Goal: Task Accomplishment & Management: Complete application form

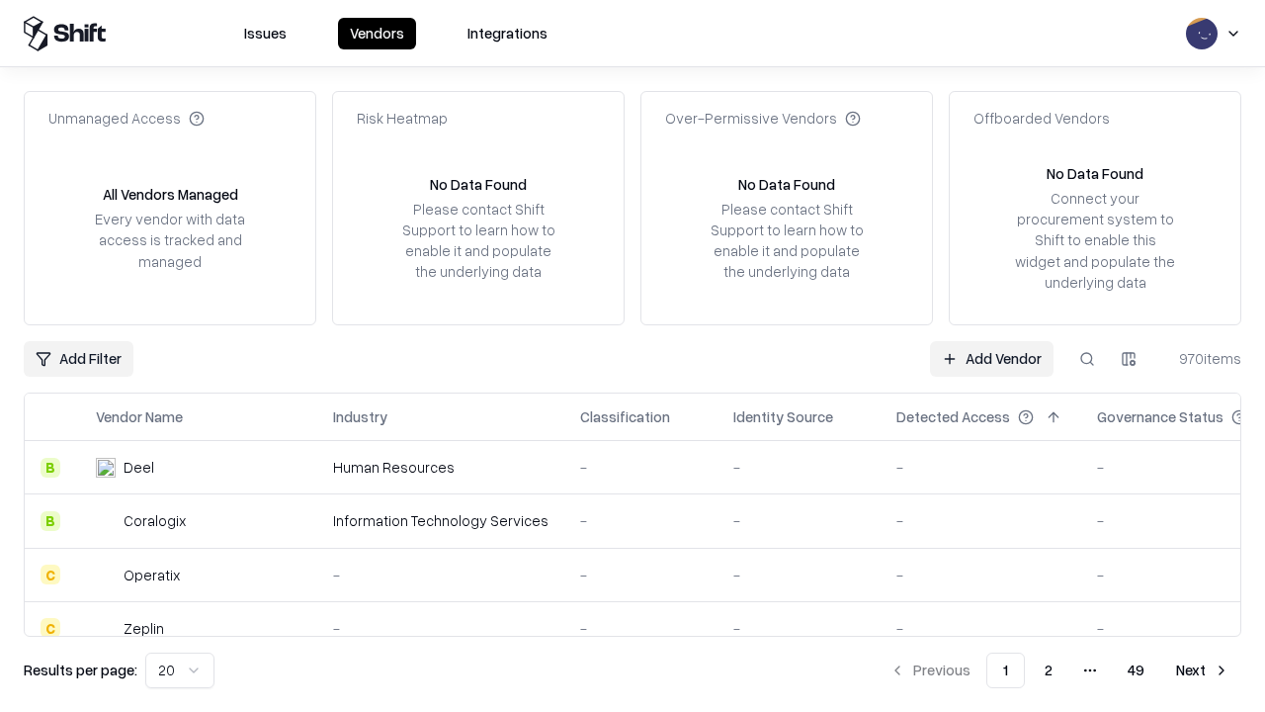
click at [991, 358] on link "Add Vendor" at bounding box center [992, 359] width 124 height 36
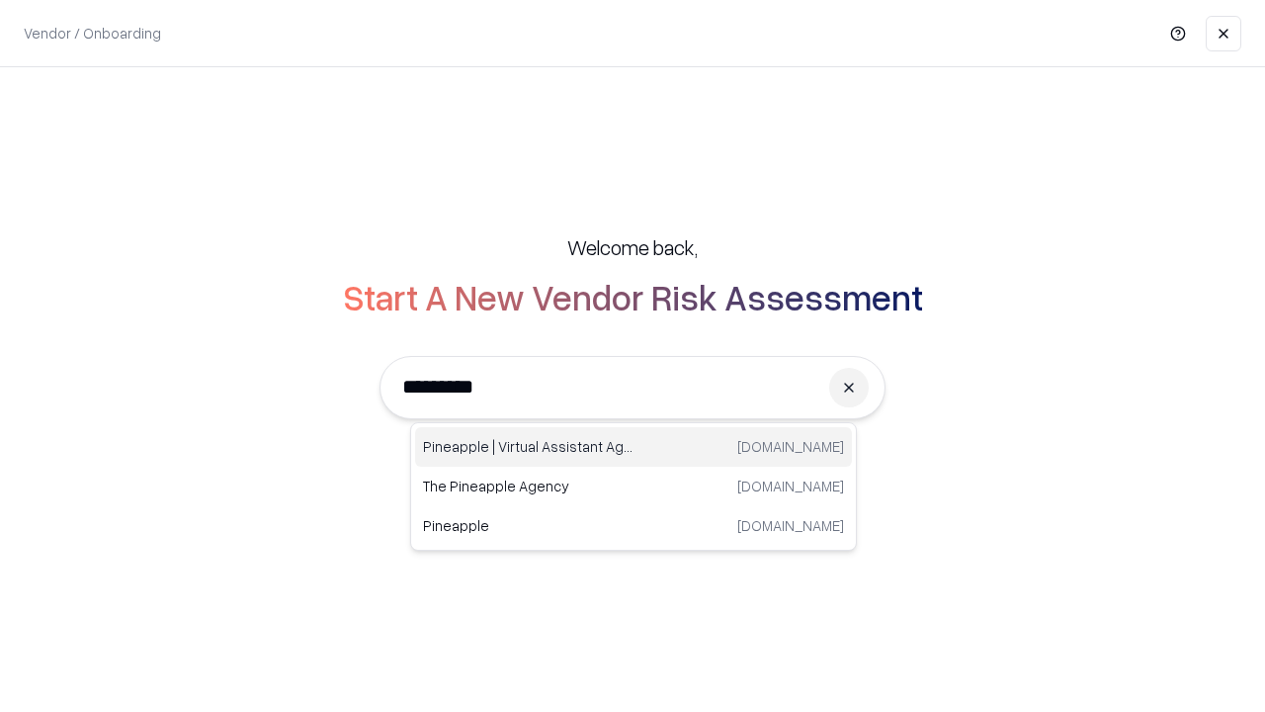
click at [634, 447] on div "Pineapple | Virtual Assistant Agency [DOMAIN_NAME]" at bounding box center [633, 447] width 437 height 40
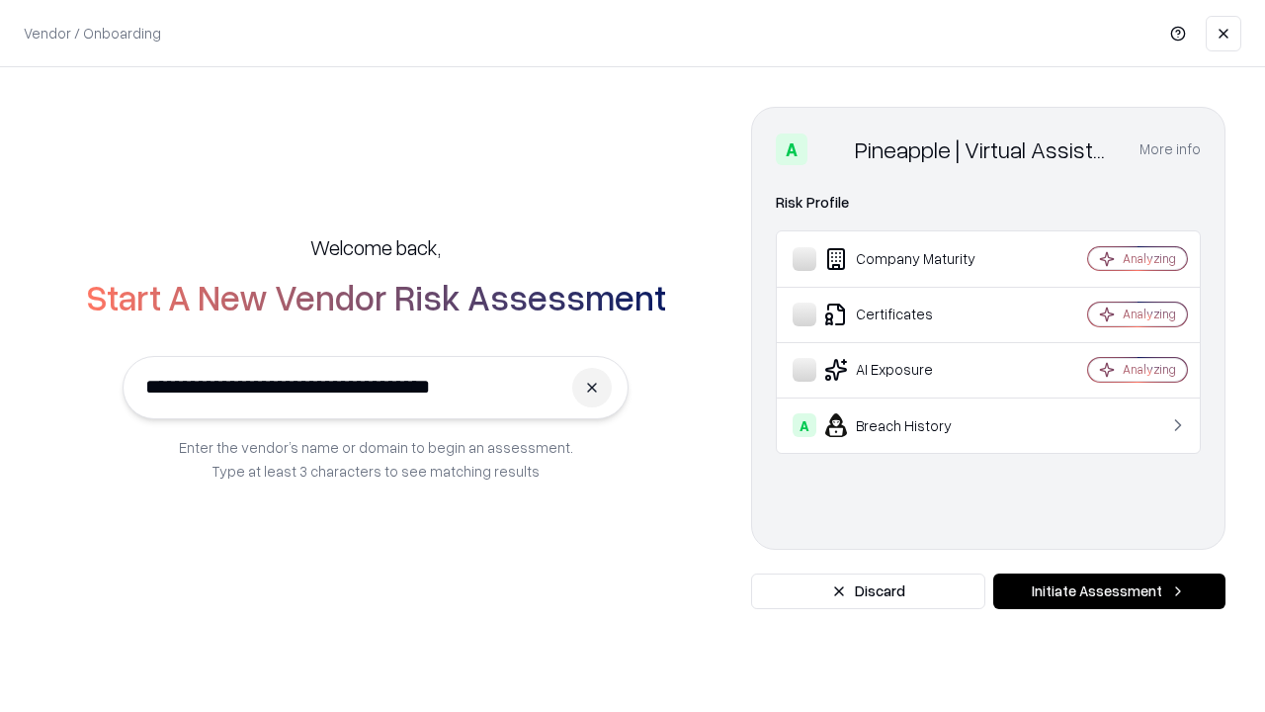
type input "**********"
click at [1109, 591] on button "Initiate Assessment" at bounding box center [1109, 591] width 232 height 36
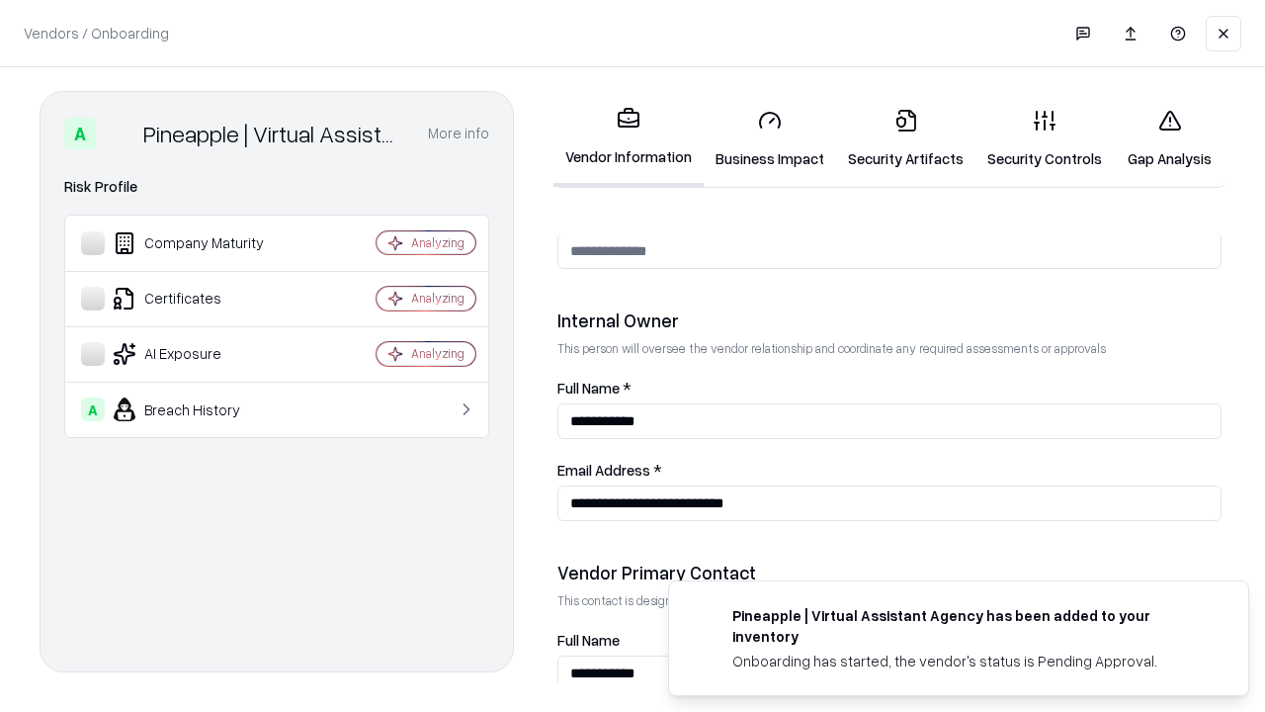
scroll to position [1024, 0]
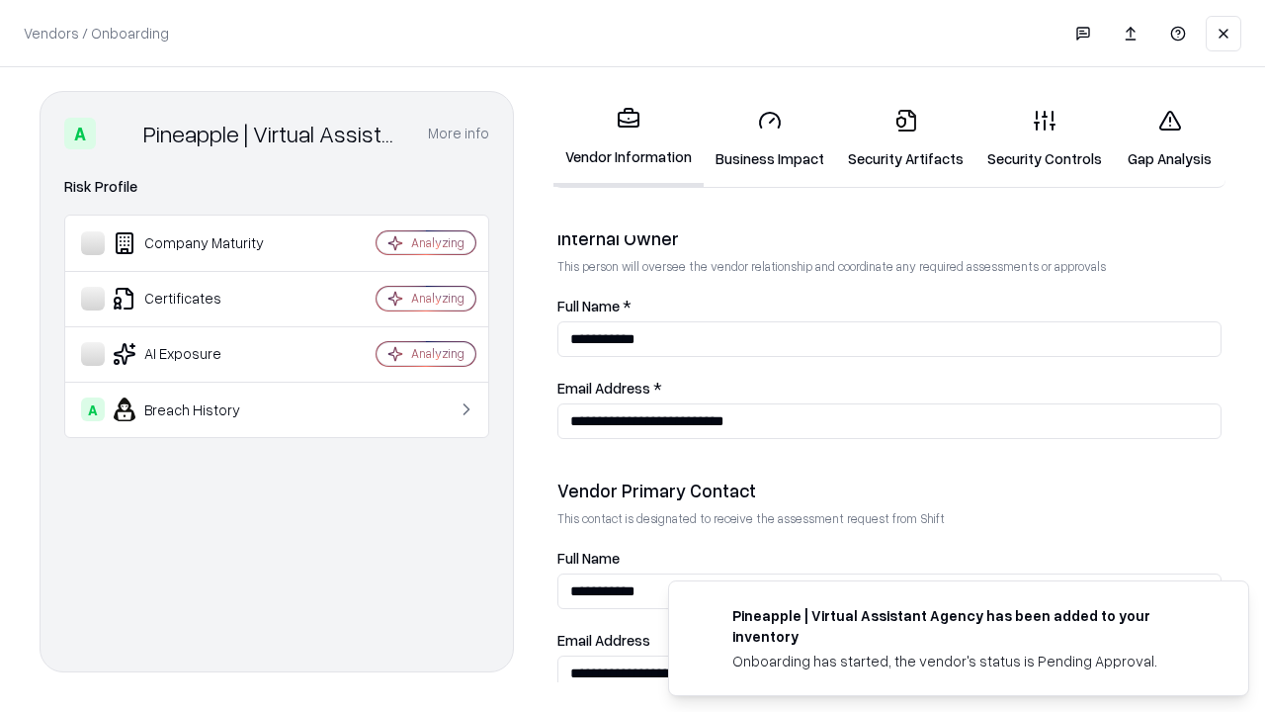
click at [770, 138] on link "Business Impact" at bounding box center [770, 139] width 132 height 92
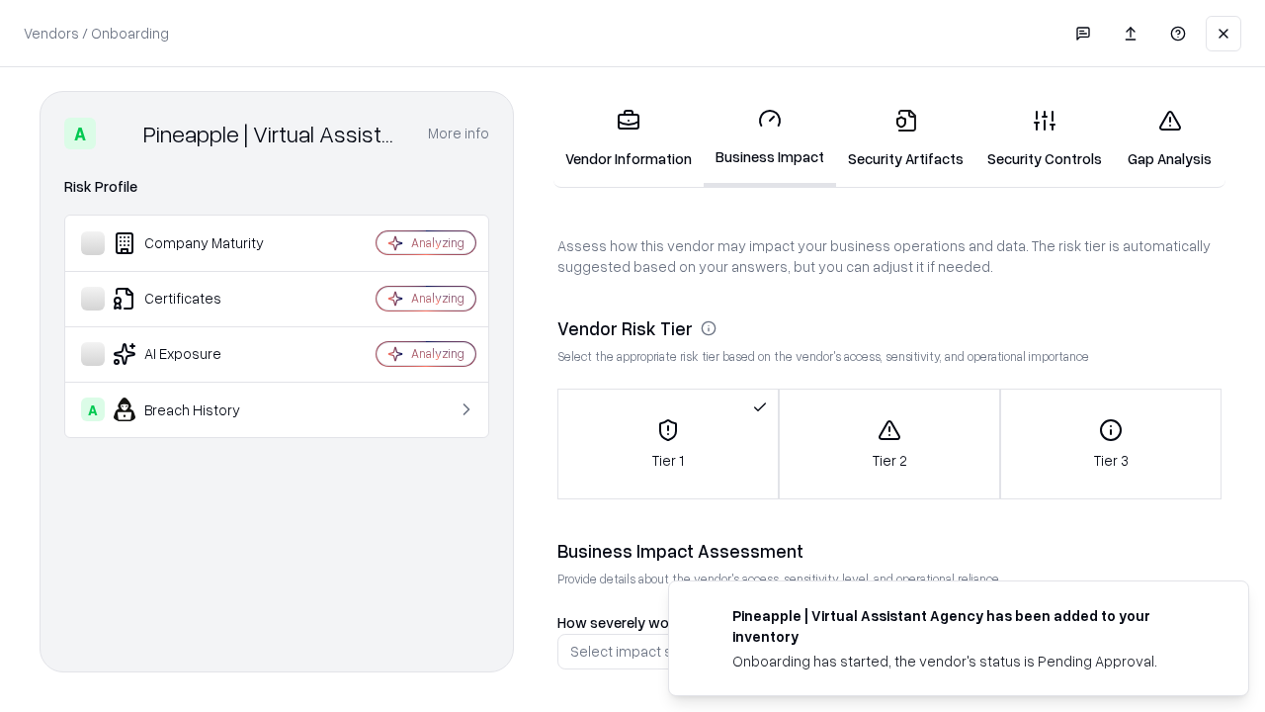
click at [905, 138] on link "Security Artifacts" at bounding box center [905, 139] width 139 height 92
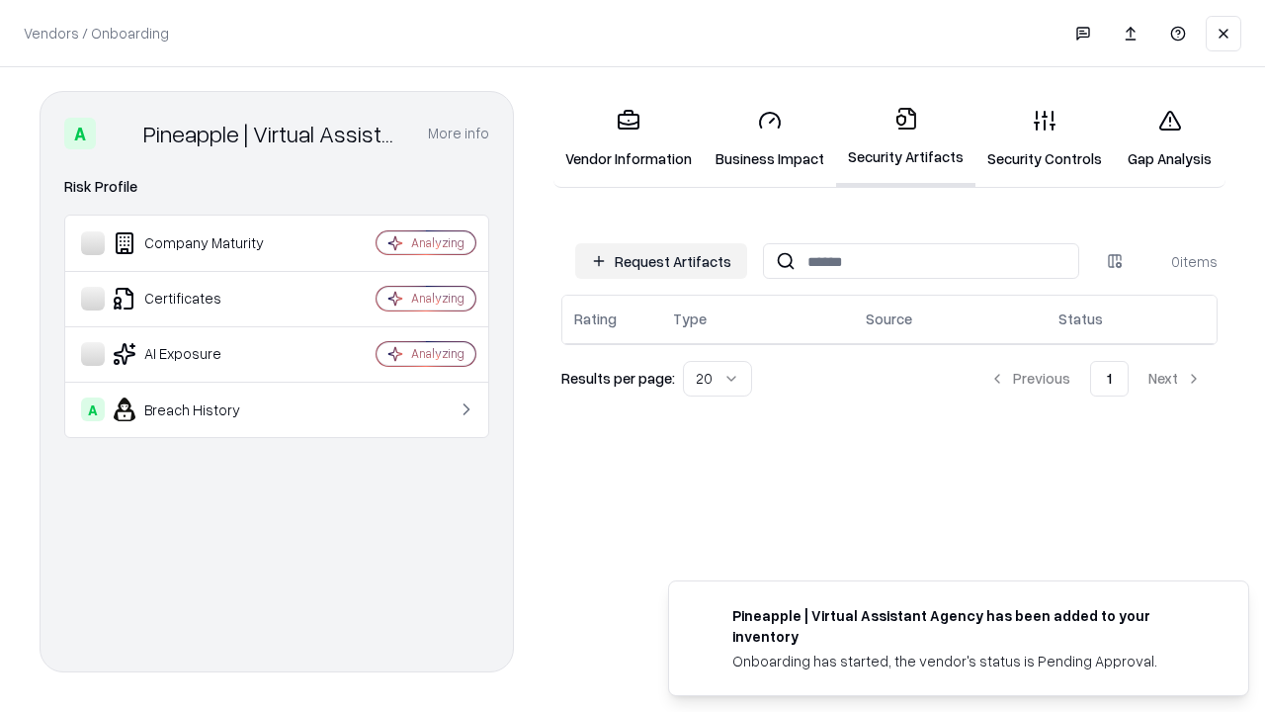
click at [661, 261] on button "Request Artifacts" at bounding box center [661, 261] width 172 height 36
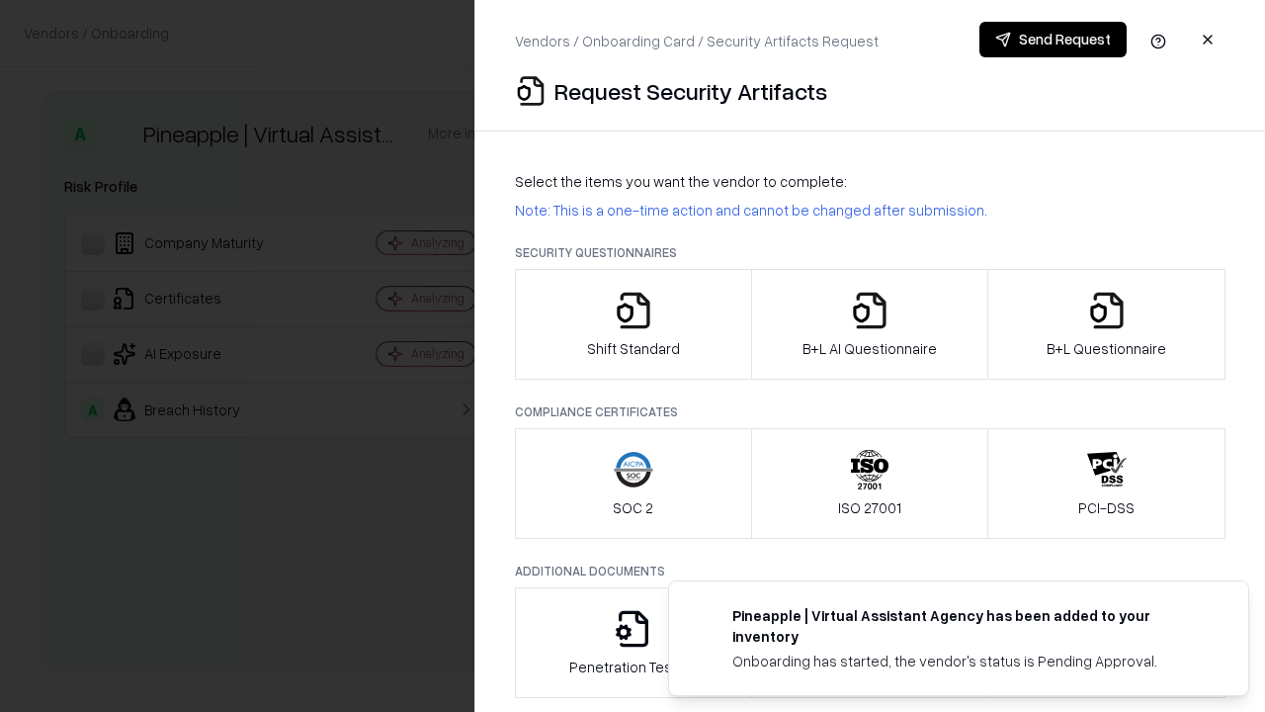
click at [633, 324] on icon "button" at bounding box center [634, 311] width 40 height 40
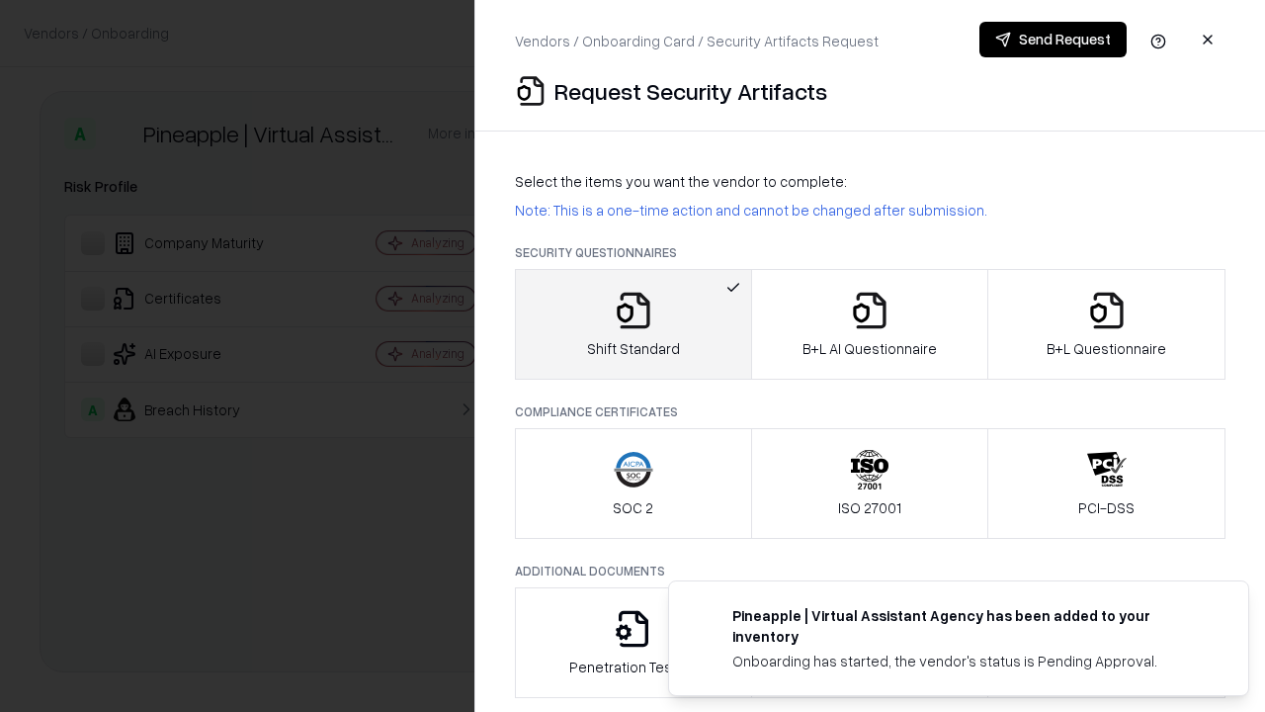
click at [1053, 40] on button "Send Request" at bounding box center [1053, 40] width 147 height 36
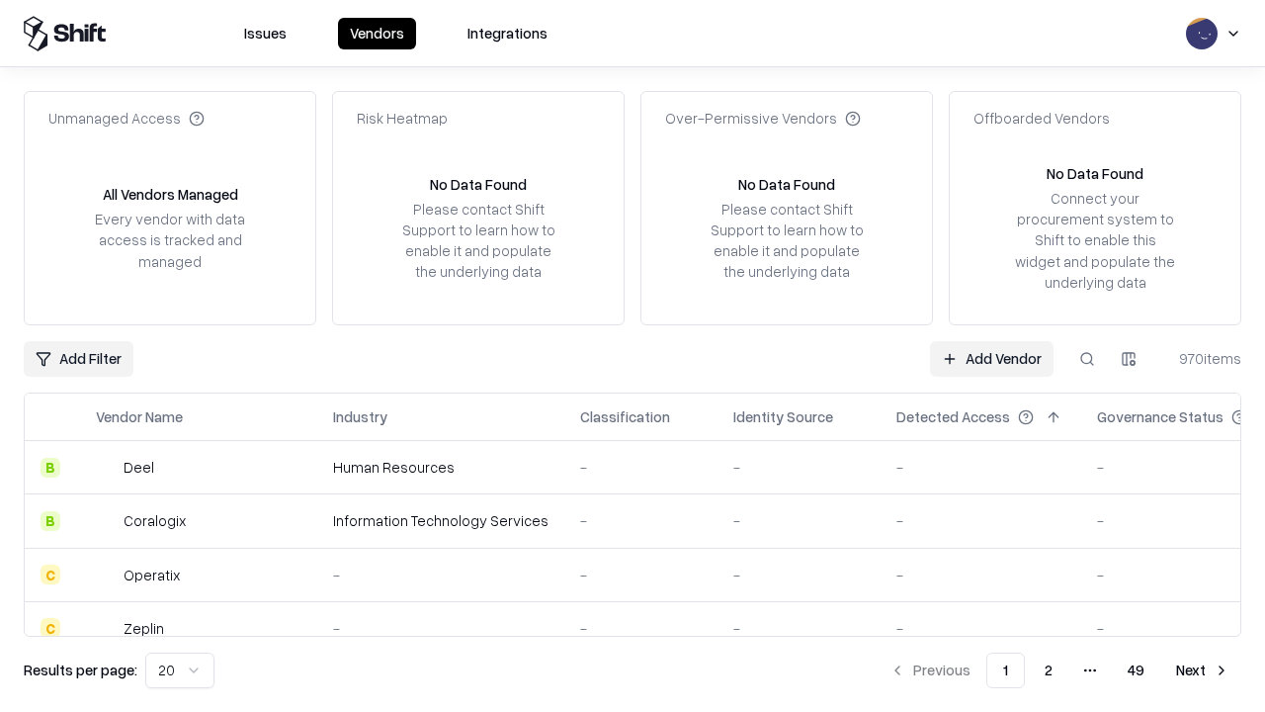
click at [1087, 358] on button at bounding box center [1088, 359] width 36 height 36
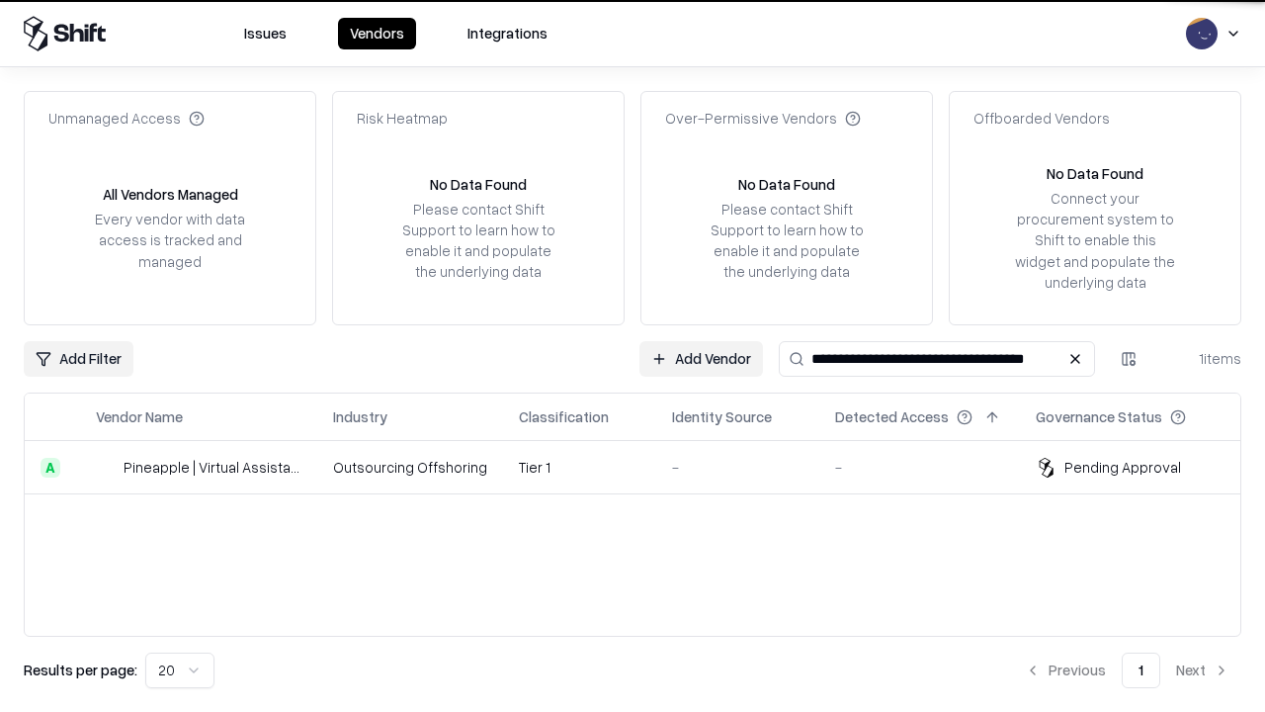
type input "**********"
click at [644, 467] on td "Tier 1" at bounding box center [579, 467] width 153 height 53
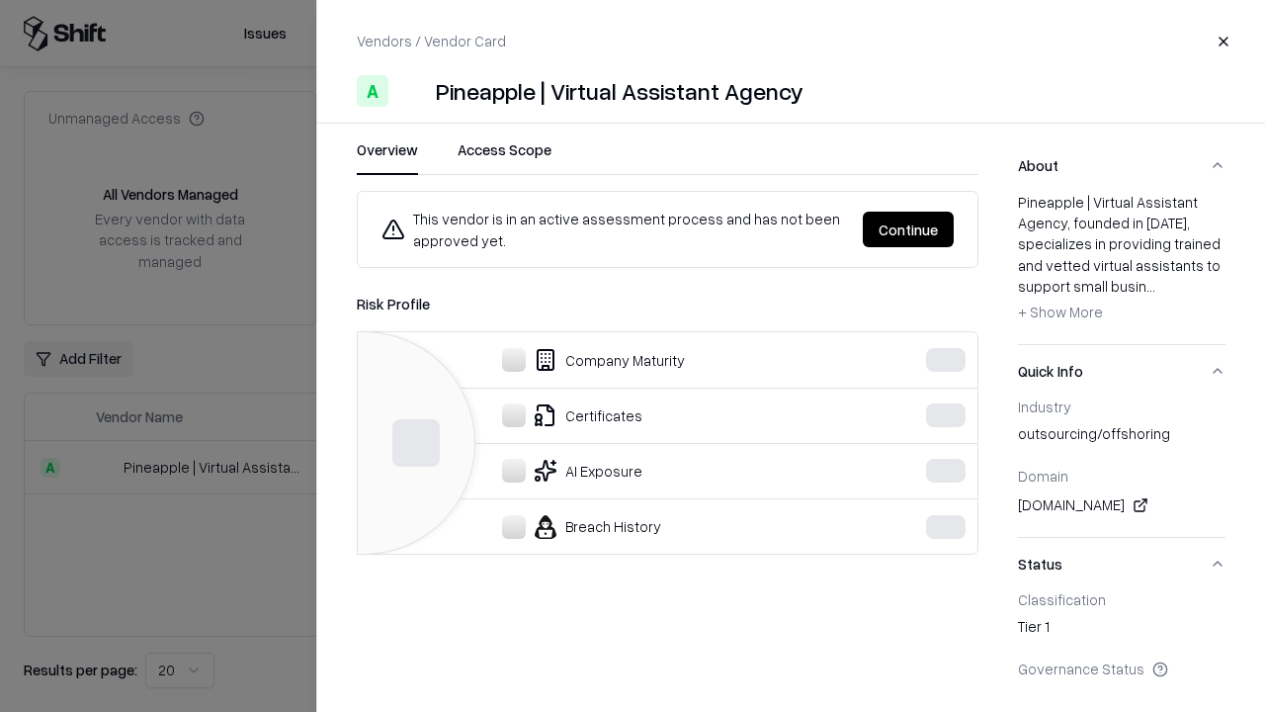
click at [908, 229] on button "Continue" at bounding box center [908, 230] width 91 height 36
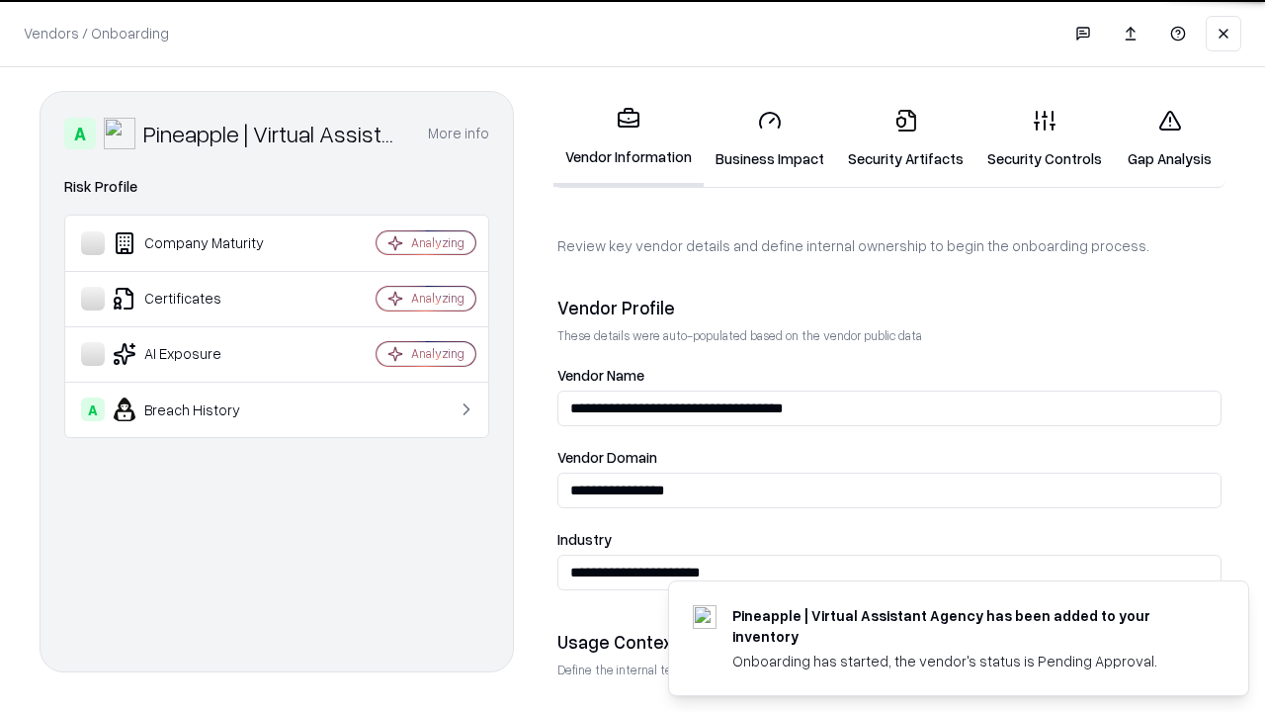
click at [905, 138] on link "Security Artifacts" at bounding box center [905, 139] width 139 height 92
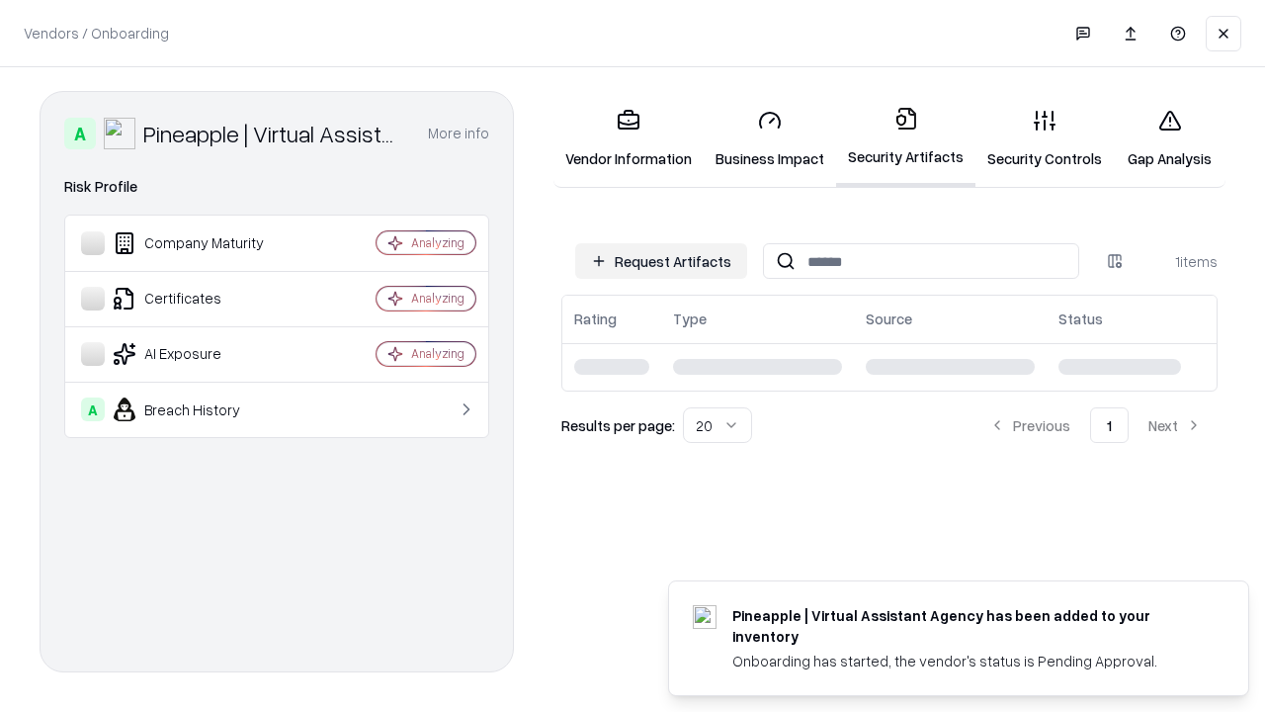
click at [1045, 138] on link "Security Controls" at bounding box center [1045, 139] width 138 height 92
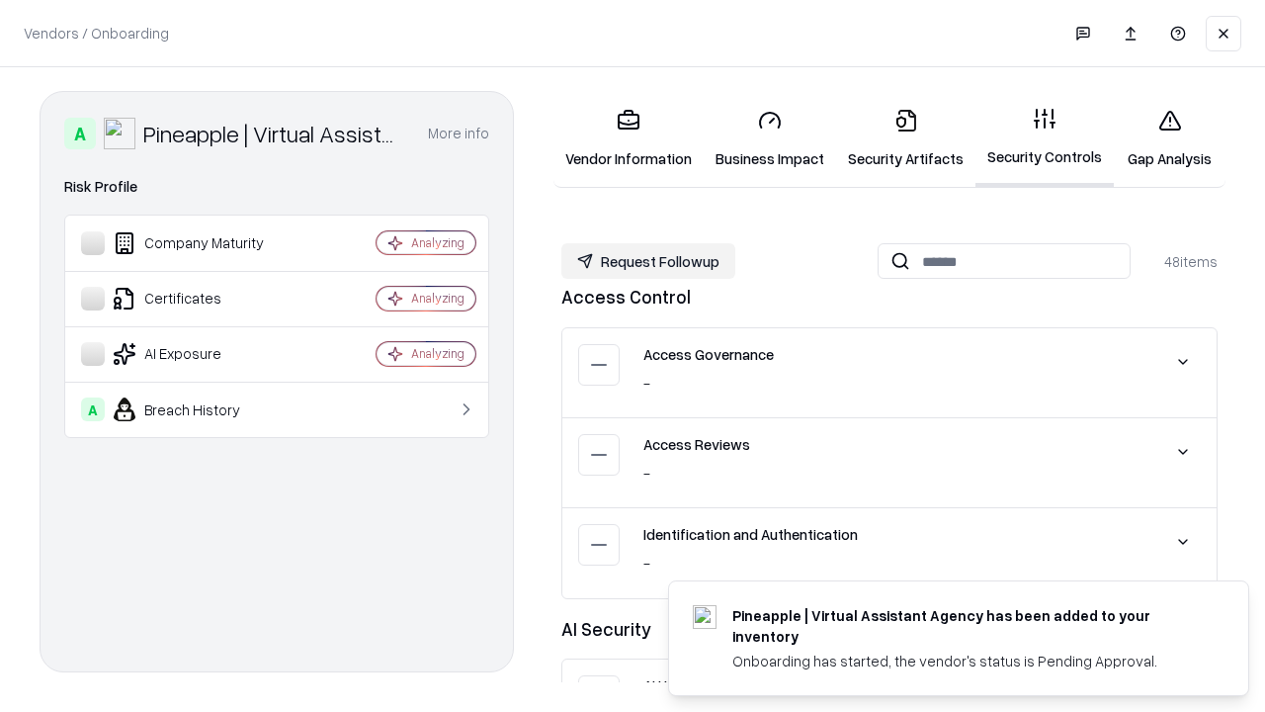
click at [648, 261] on button "Request Followup" at bounding box center [648, 261] width 174 height 36
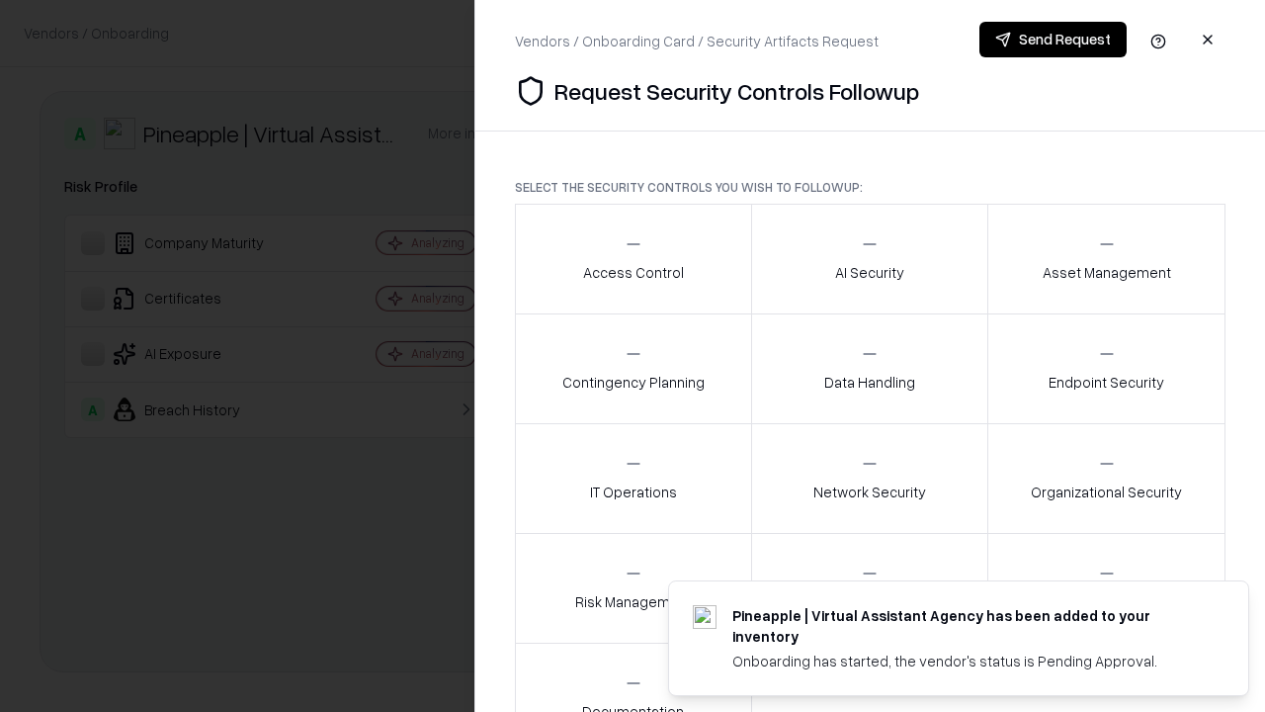
click at [633, 259] on div "Access Control" at bounding box center [633, 258] width 101 height 48
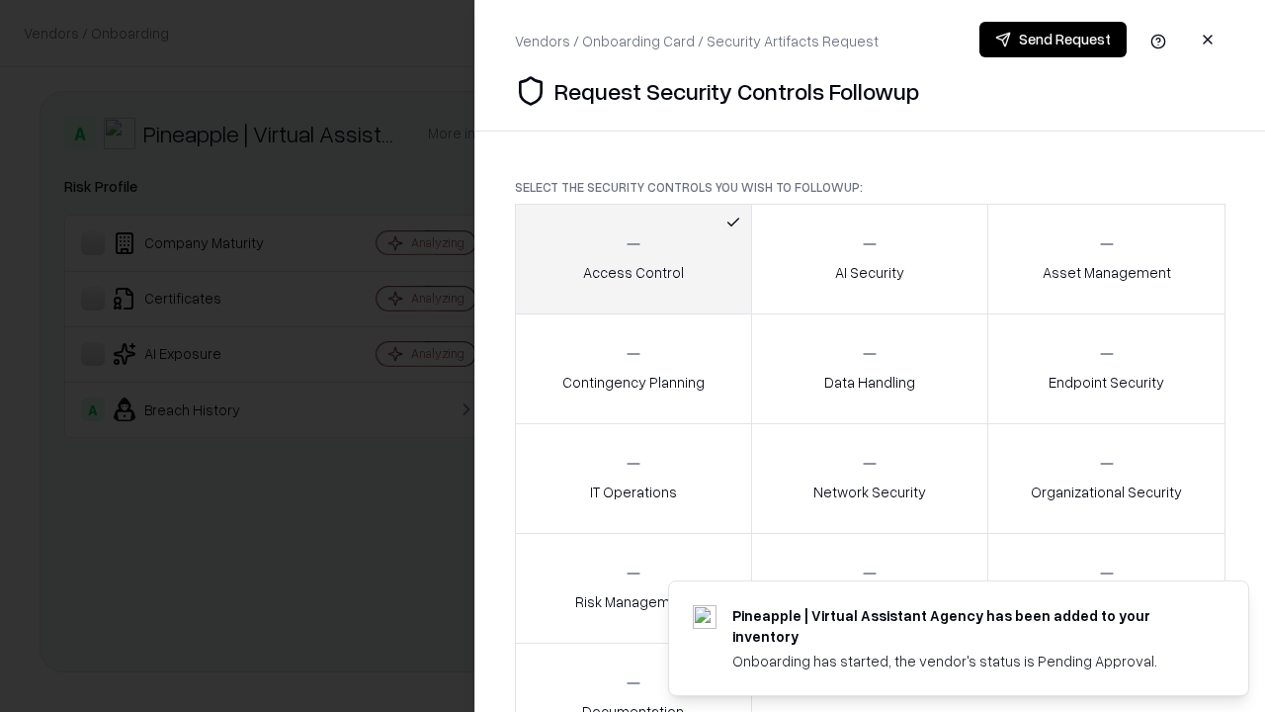
click at [1053, 40] on button "Send Request" at bounding box center [1053, 40] width 147 height 36
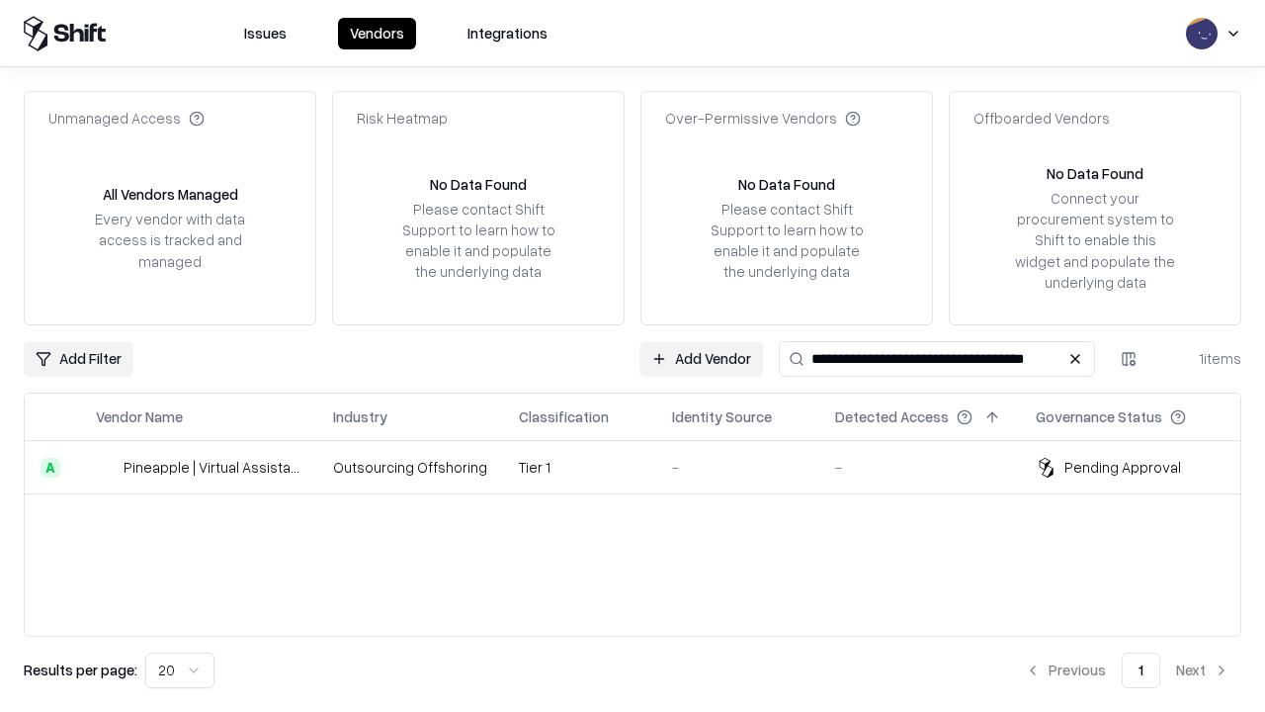
type input "**********"
click at [644, 467] on td "Tier 1" at bounding box center [579, 467] width 153 height 53
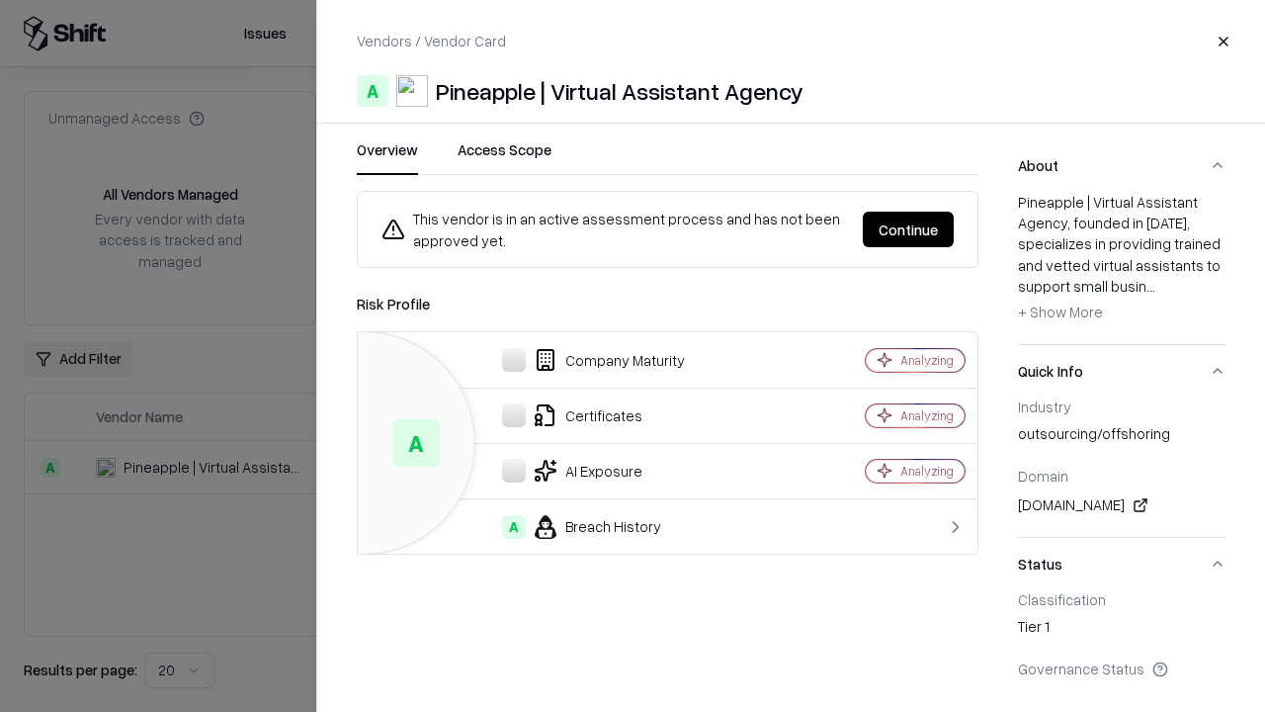
click at [908, 229] on button "Continue" at bounding box center [908, 230] width 91 height 36
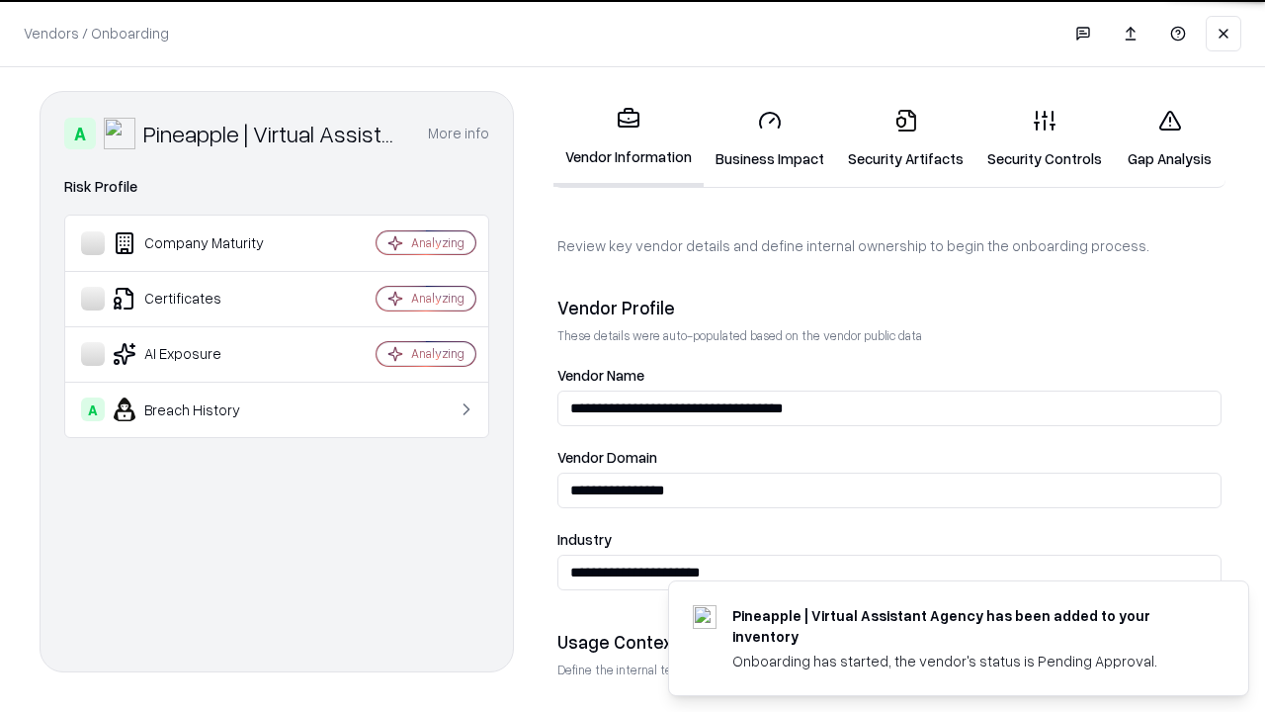
click at [1169, 138] on link "Gap Analysis" at bounding box center [1170, 139] width 112 height 92
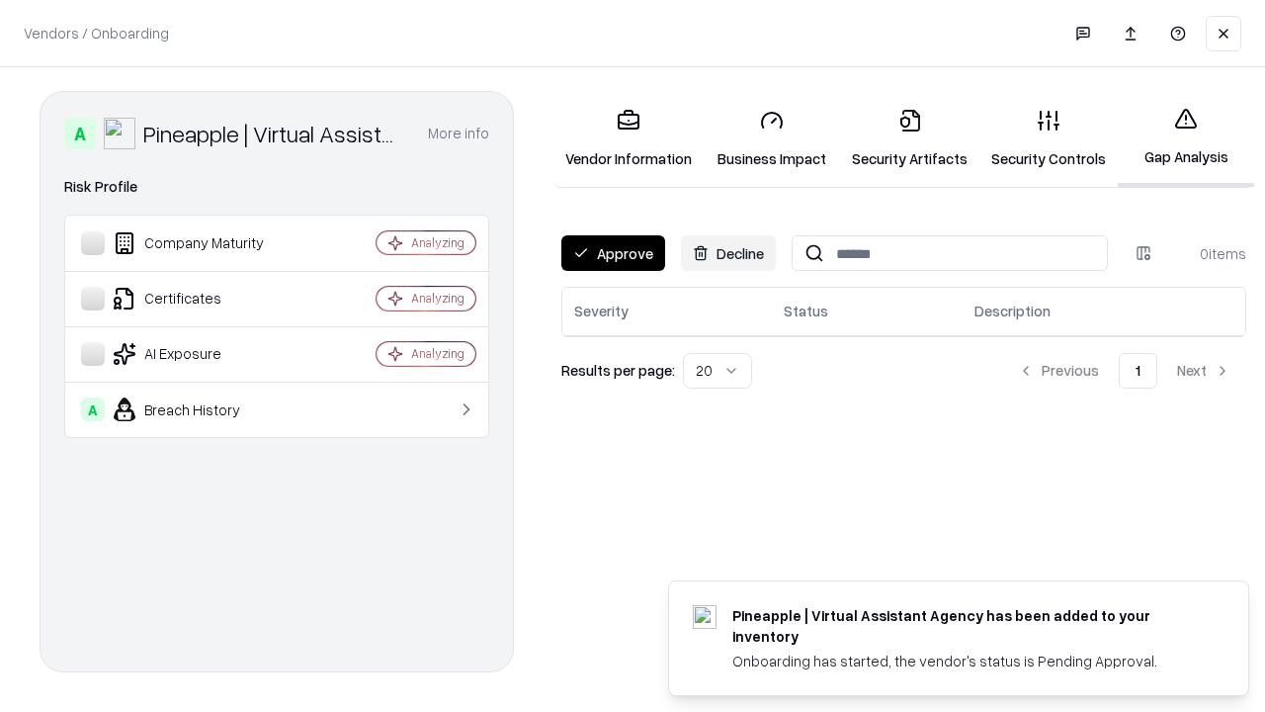
click at [613, 253] on button "Approve" at bounding box center [613, 253] width 104 height 36
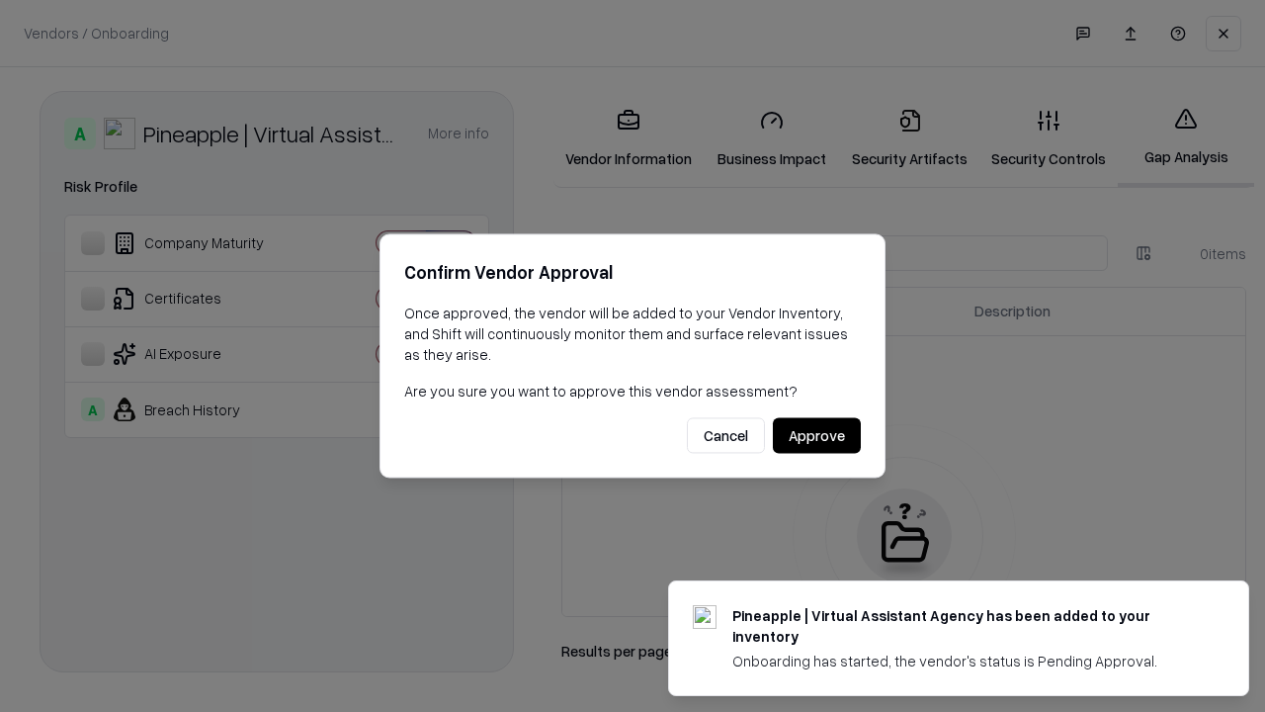
click at [816, 435] on button "Approve" at bounding box center [817, 436] width 88 height 36
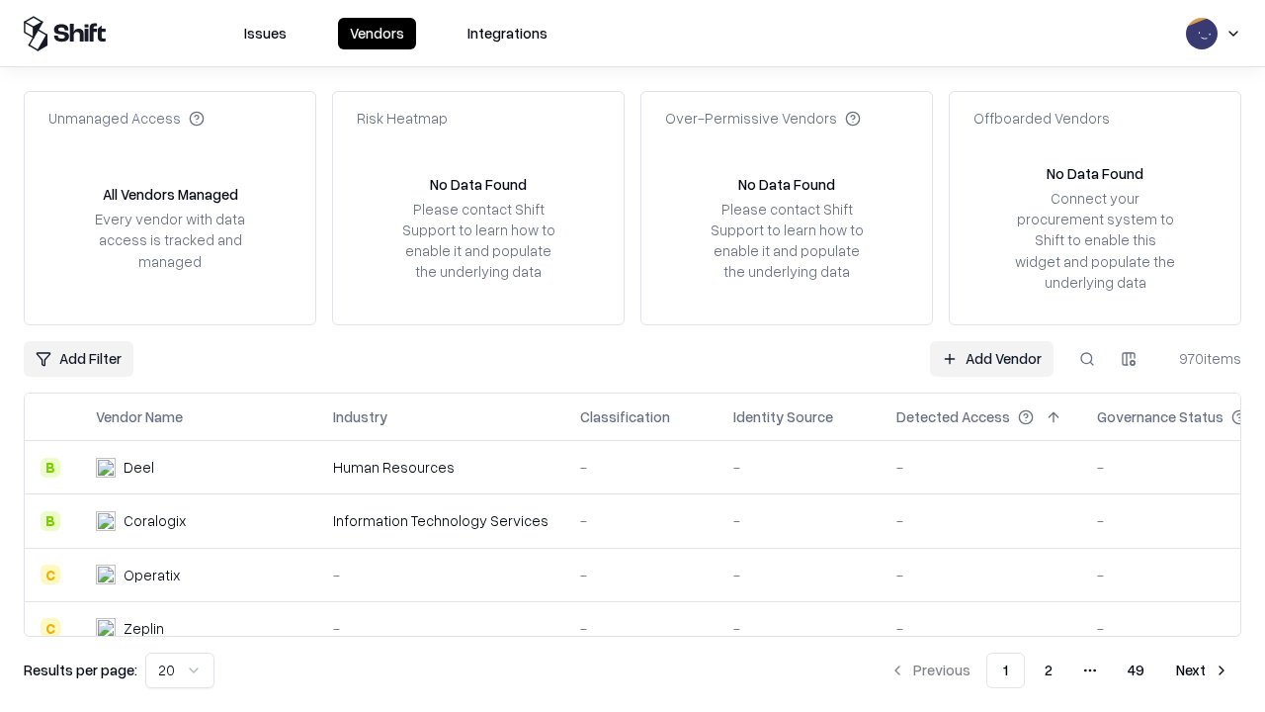
type input "**********"
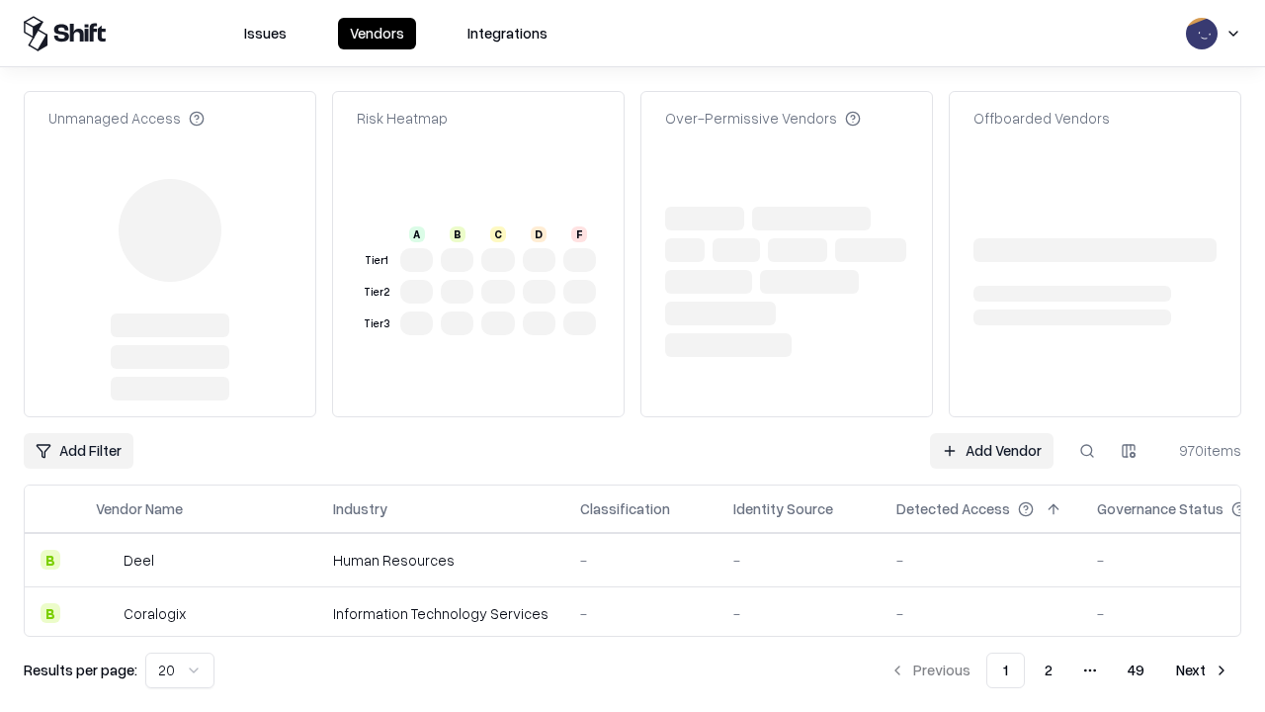
click at [991, 433] on link "Add Vendor" at bounding box center [992, 451] width 124 height 36
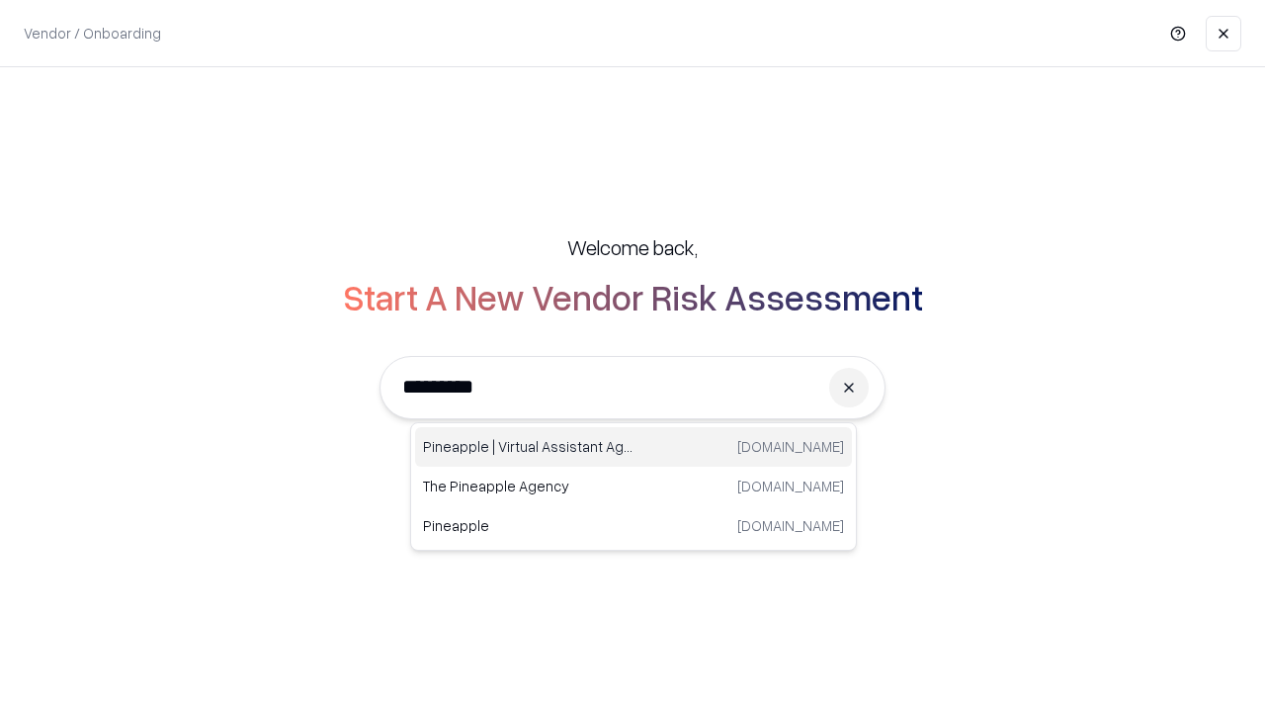
click at [634, 447] on div "Pineapple | Virtual Assistant Agency trypineapple.com" at bounding box center [633, 447] width 437 height 40
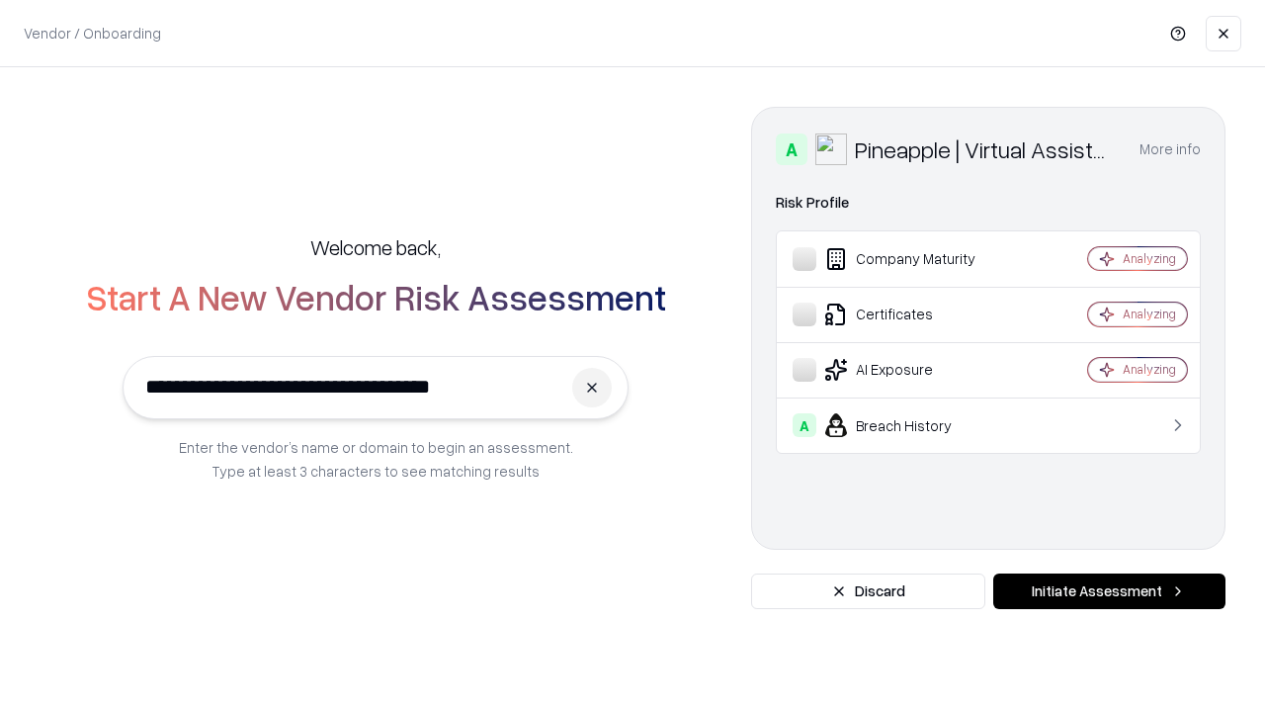
type input "**********"
click at [1109, 591] on button "Initiate Assessment" at bounding box center [1109, 591] width 232 height 36
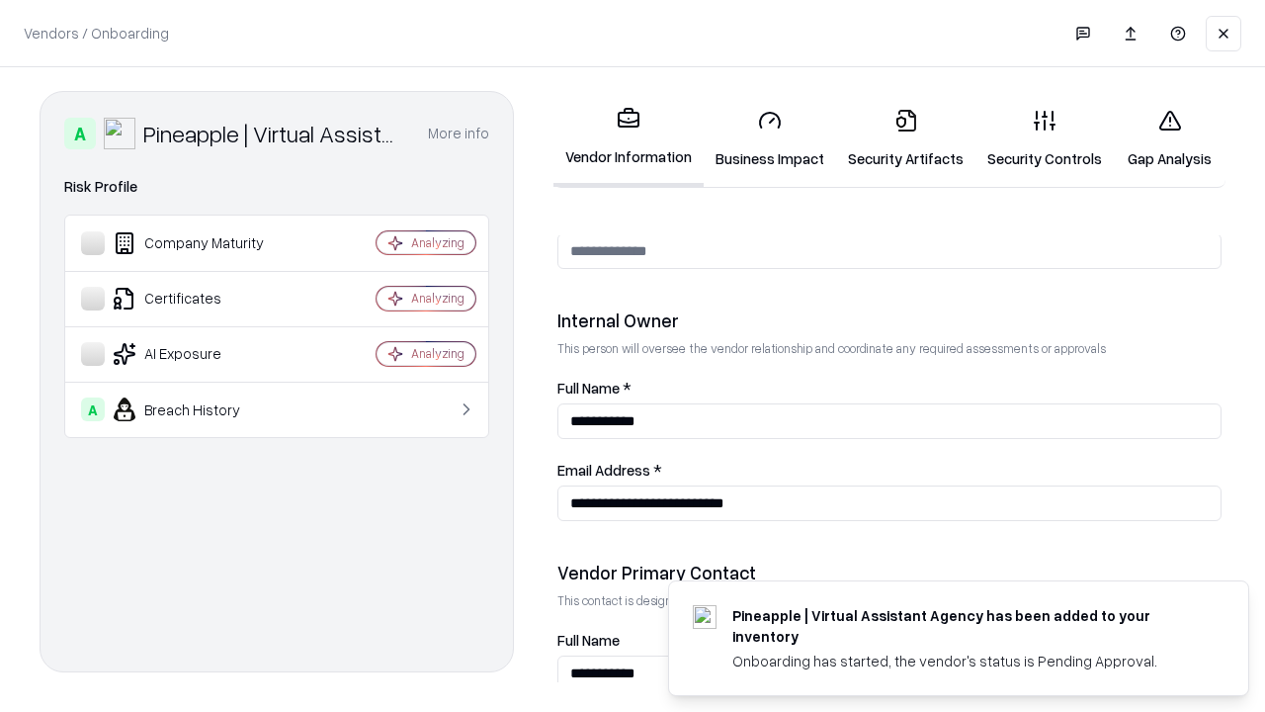
scroll to position [1024, 0]
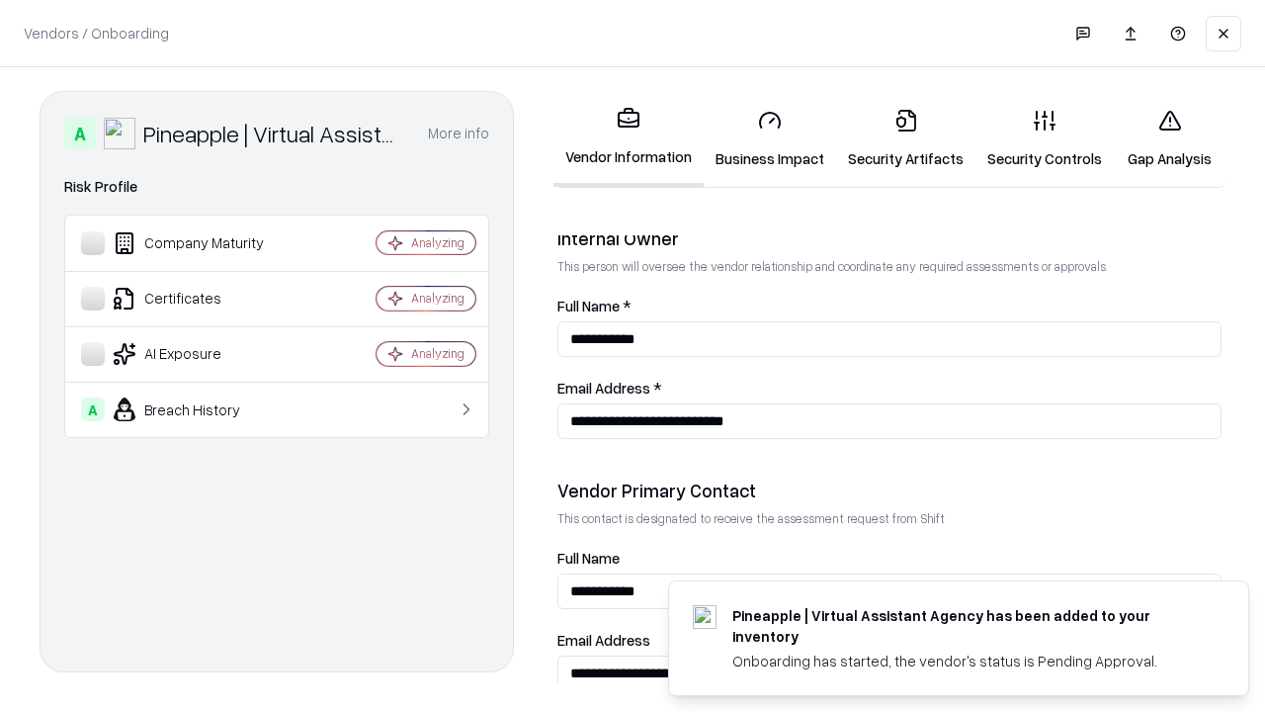
click at [1169, 138] on link "Gap Analysis" at bounding box center [1170, 139] width 112 height 92
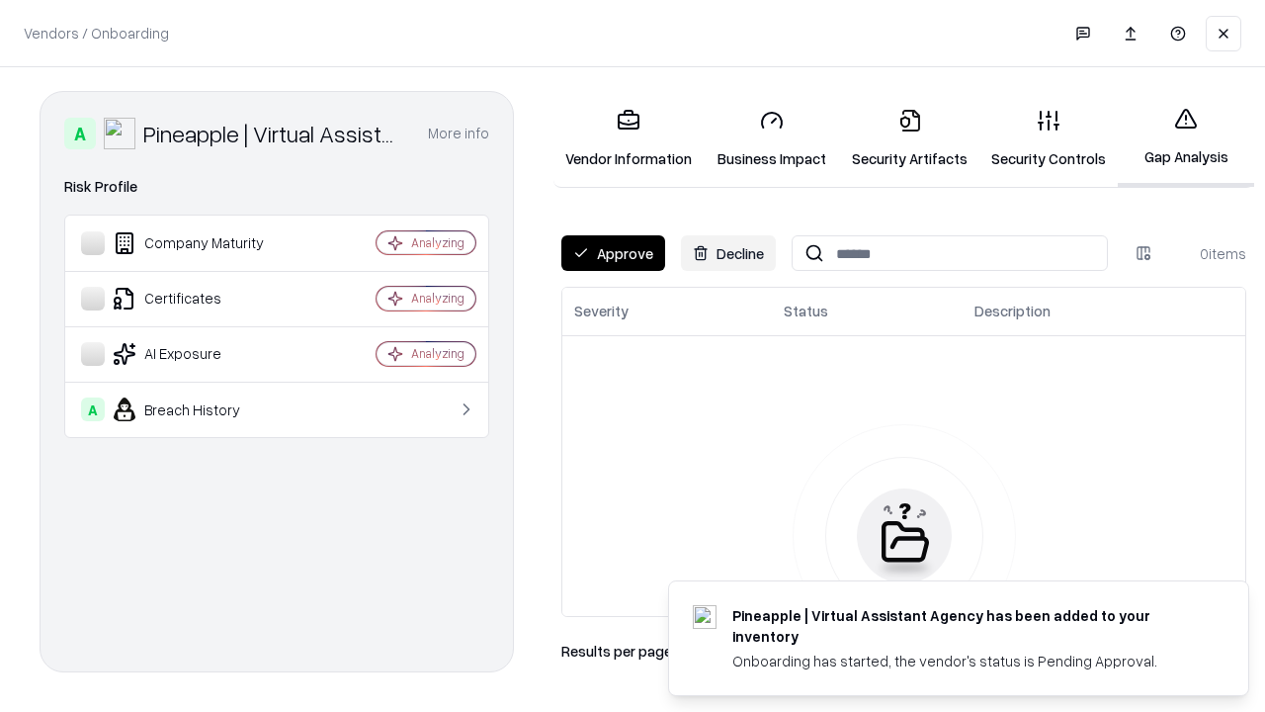
click at [613, 253] on button "Approve" at bounding box center [613, 253] width 104 height 36
